Goal: Ask a question

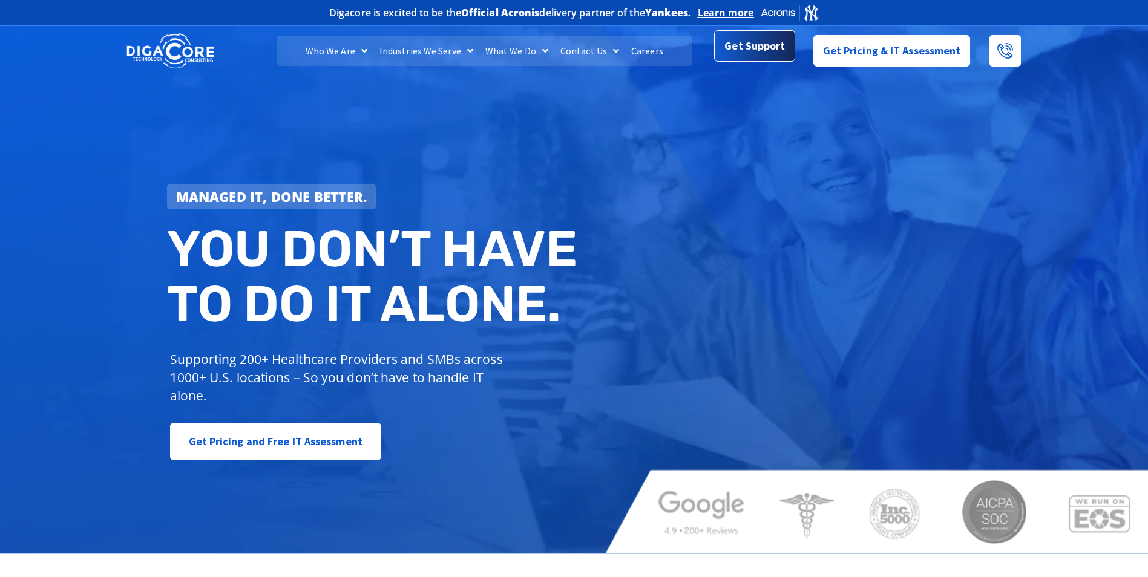
click at [776, 58] on span "Get Support" at bounding box center [755, 46] width 61 height 24
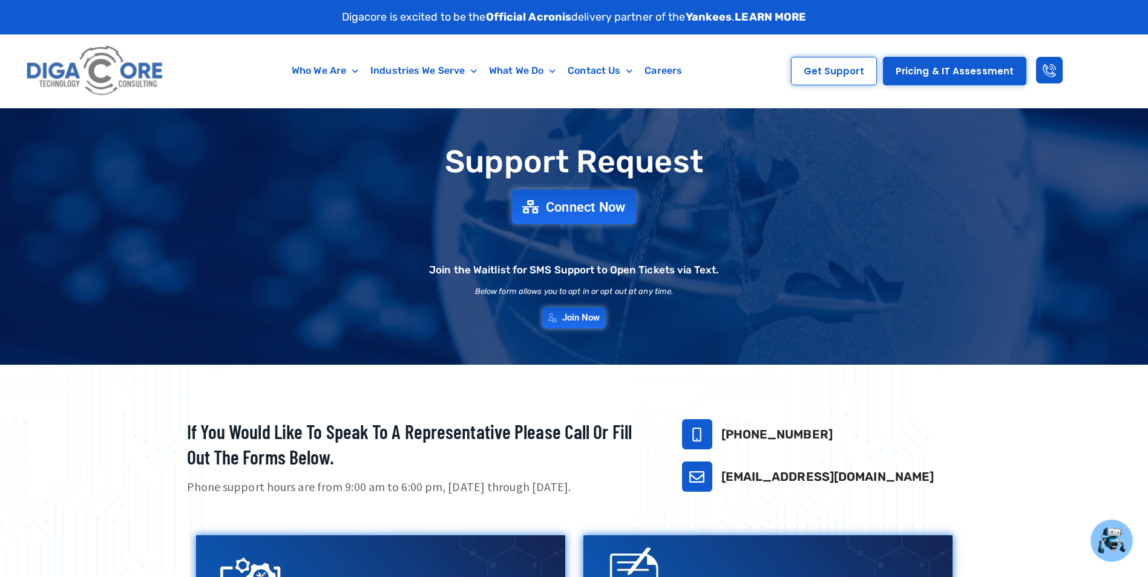
click at [584, 202] on span "Connect Now" at bounding box center [586, 206] width 80 height 13
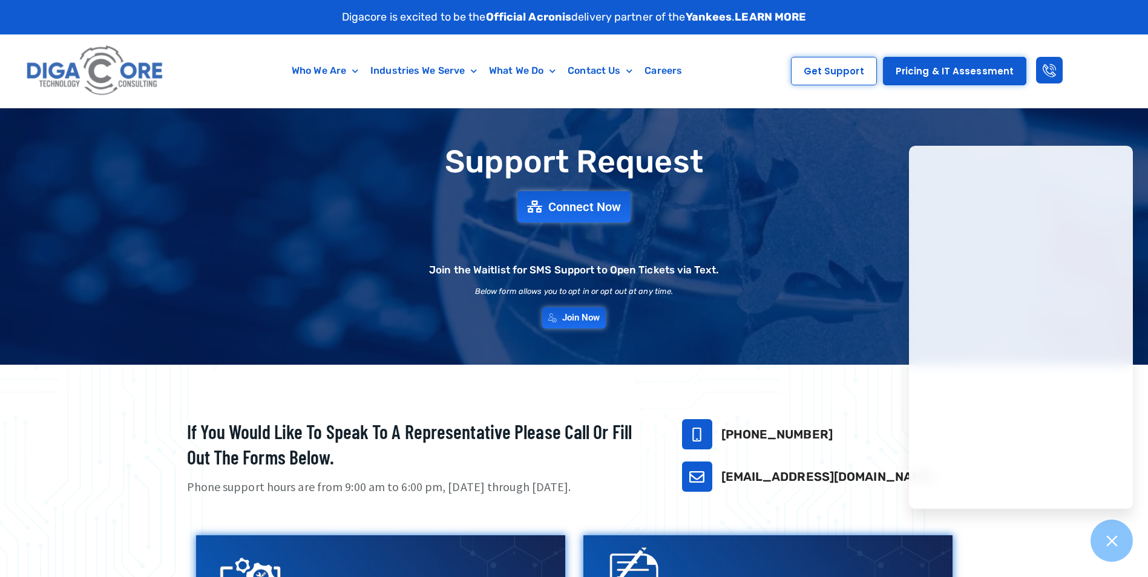
drag, startPoint x: 729, startPoint y: 180, endPoint x: 746, endPoint y: 188, distance: 17.9
click at [729, 180] on div "Support Request Connect Now Join the Waitlist for SMS Support to Open Tickets v…" at bounding box center [574, 237] width 847 height 196
click at [1111, 553] on div at bounding box center [1112, 541] width 44 height 44
